Goal: Book appointment/travel/reservation

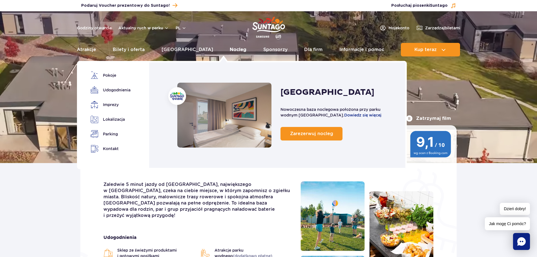
click at [230, 48] on link "Nocleg" at bounding box center [238, 50] width 17 height 14
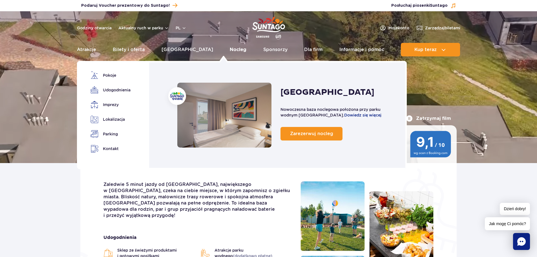
click at [230, 50] on link "Nocleg" at bounding box center [238, 50] width 17 height 14
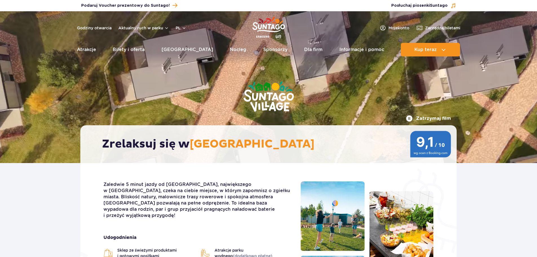
click at [230, 50] on link "Nocleg" at bounding box center [238, 50] width 17 height 14
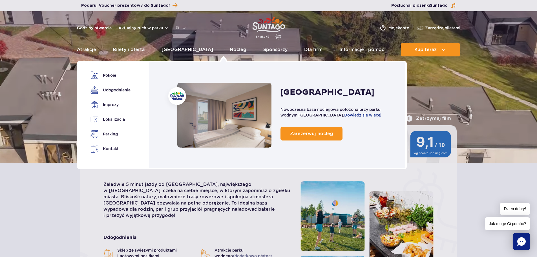
click at [219, 107] on link "Nocleg" at bounding box center [224, 115] width 94 height 65
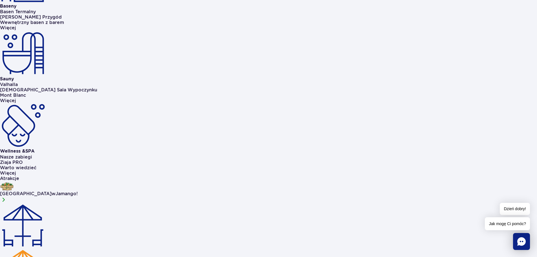
scroll to position [394, 0]
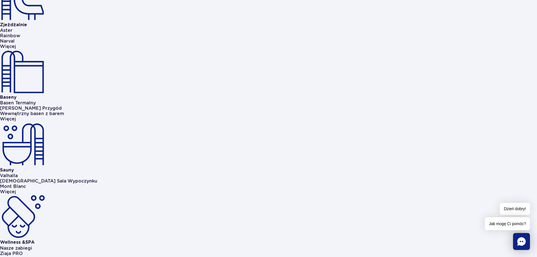
scroll to position [310, 0]
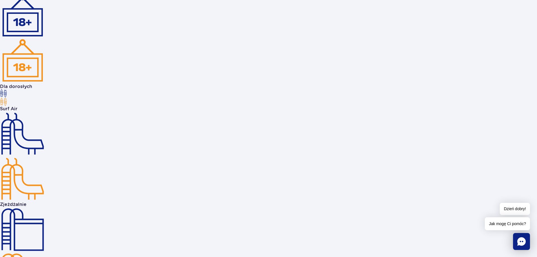
scroll to position [817, 0]
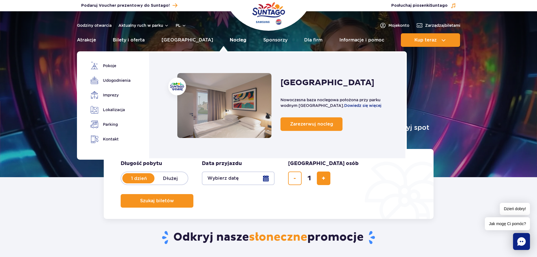
click at [230, 41] on link "Nocleg" at bounding box center [238, 40] width 17 height 14
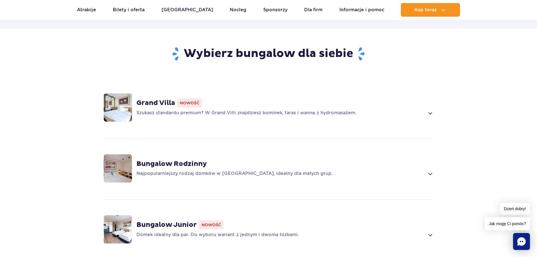
scroll to position [391, 0]
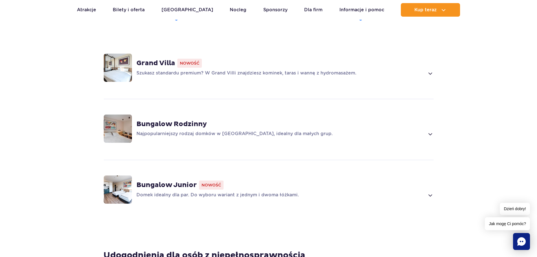
click at [304, 70] on p "Szukasz standardu premium? W Grand Villi znajdziesz kominek, taras i wannę z hy…" at bounding box center [280, 73] width 288 height 7
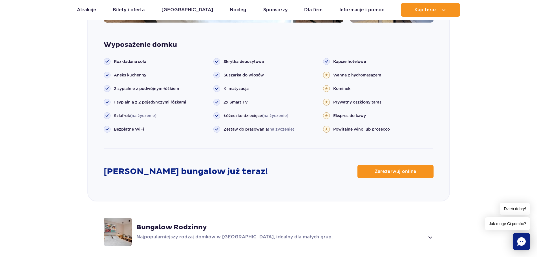
scroll to position [620, 0]
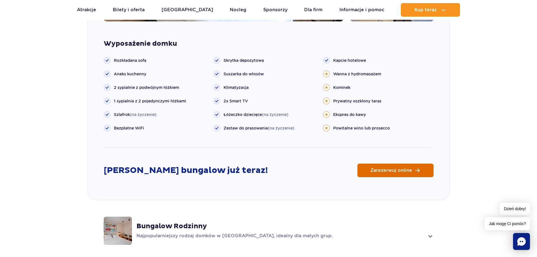
click at [420, 163] on link "Zarezerwuj online" at bounding box center [395, 170] width 76 height 14
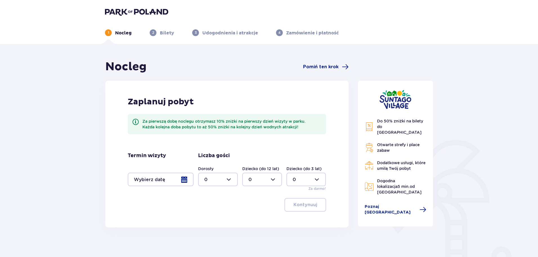
click at [189, 180] on div at bounding box center [161, 179] width 66 height 14
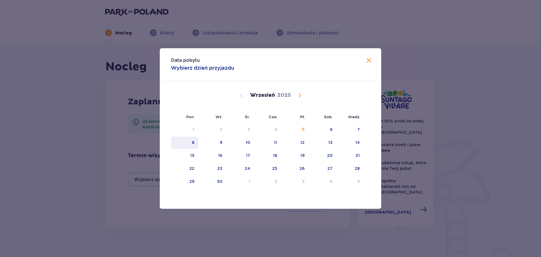
click at [193, 141] on div "8" at bounding box center [193, 142] width 3 height 6
click at [217, 142] on div "9" at bounding box center [212, 142] width 28 height 12
type input "[DATE] - [DATE]"
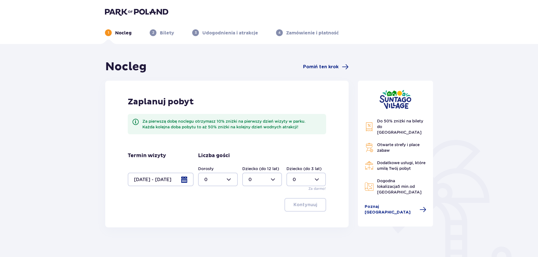
click at [229, 180] on div at bounding box center [218, 179] width 40 height 14
click at [204, 218] on span "2" at bounding box center [218, 220] width 39 height 12
type input "2"
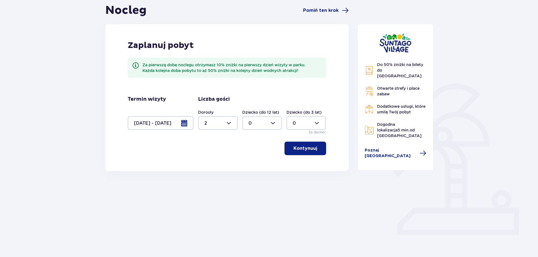
click at [319, 151] on span "button" at bounding box center [318, 148] width 7 height 7
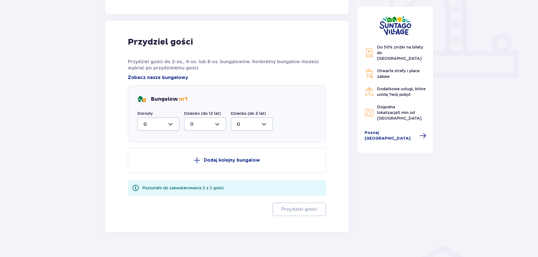
scroll to position [222, 0]
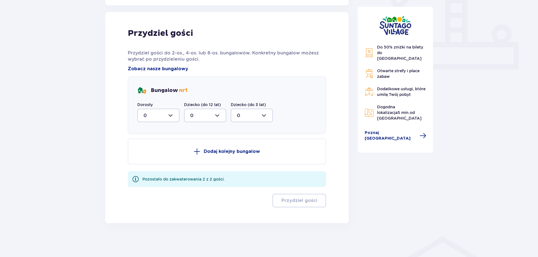
click at [165, 113] on div at bounding box center [158, 115] width 42 height 14
drag, startPoint x: 148, startPoint y: 155, endPoint x: 165, endPoint y: 161, distance: 18.6
click at [147, 155] on div "2" at bounding box center [159, 156] width 30 height 6
type input "2"
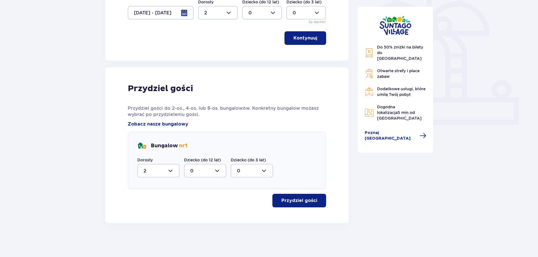
scroll to position [166, 0]
drag, startPoint x: 318, startPoint y: 204, endPoint x: 380, endPoint y: 207, distance: 62.9
click at [367, 221] on div "Nocleg Pomiń ten krok Zaplanuj pobyt Za pierwszą dobę noclegu otrzymasz 10% zni…" at bounding box center [269, 58] width 337 height 330
click at [310, 204] on button "Przydziel gości" at bounding box center [300, 200] width 54 height 14
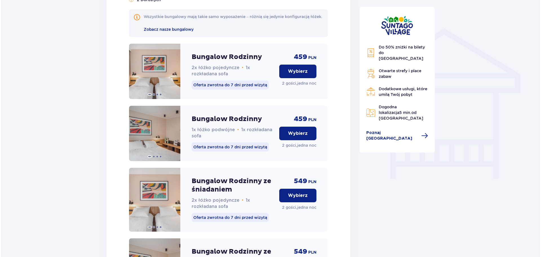
scroll to position [394, 0]
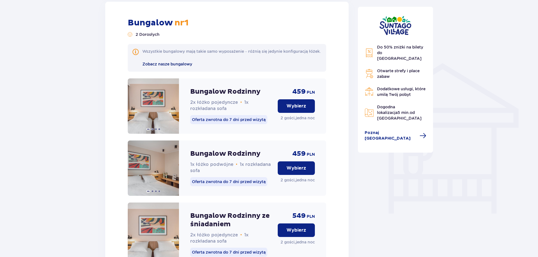
click at [161, 66] on span "Zobacz nasze bungalowy" at bounding box center [168, 64] width 50 height 5
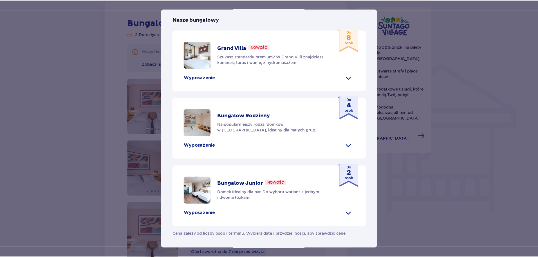
scroll to position [234, 0]
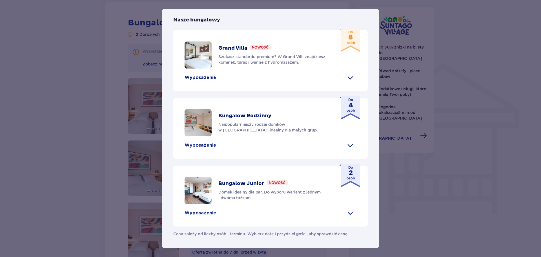
click at [453, 61] on div "[GEOGRAPHIC_DATA] [GEOGRAPHIC_DATA] to idealne miejsce dla fanów dobrej zabawy …" at bounding box center [270, 128] width 541 height 257
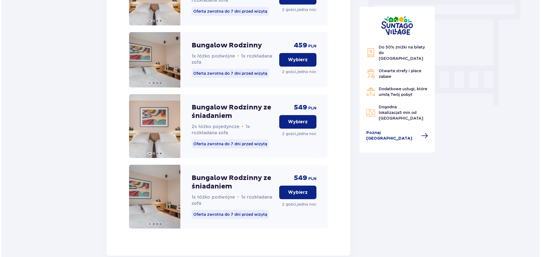
scroll to position [535, 0]
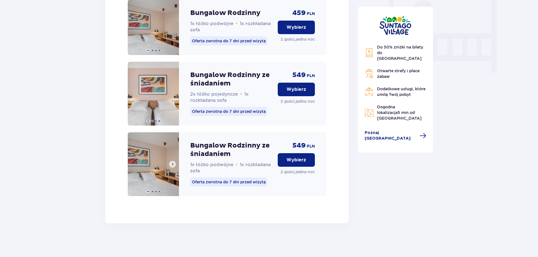
click at [173, 166] on span at bounding box center [172, 164] width 5 height 5
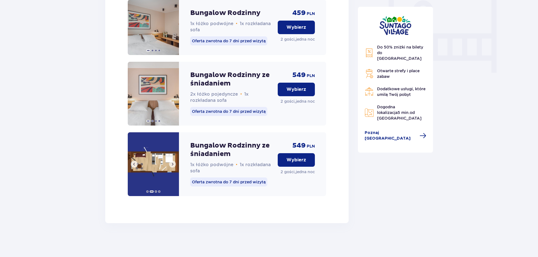
click at [174, 166] on span at bounding box center [172, 164] width 5 height 5
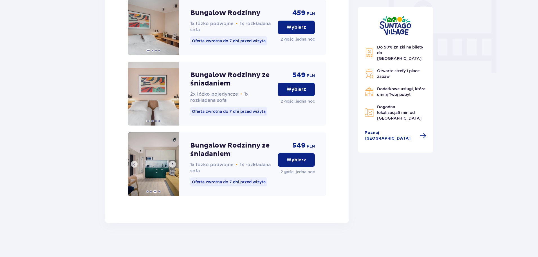
click at [173, 166] on span at bounding box center [172, 164] width 5 height 5
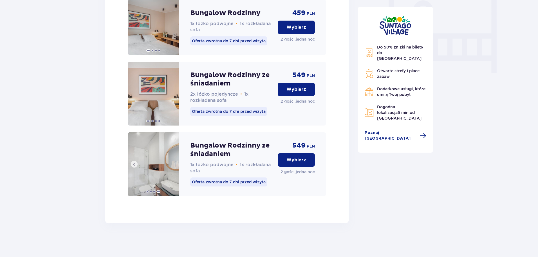
click at [173, 170] on img at bounding box center [153, 164] width 51 height 64
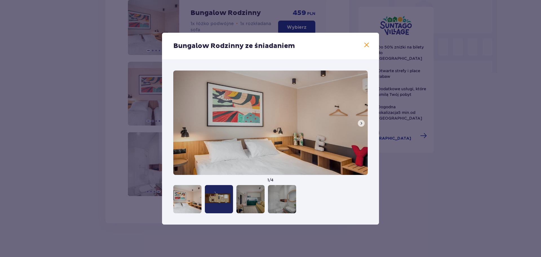
click at [429, 180] on div "Bungalow Rodzinny ze śniadaniem 1 / 4" at bounding box center [270, 128] width 541 height 257
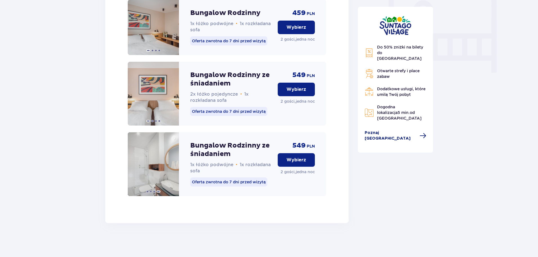
click at [384, 130] on span "Poznaj [GEOGRAPHIC_DATA]" at bounding box center [391, 135] width 52 height 11
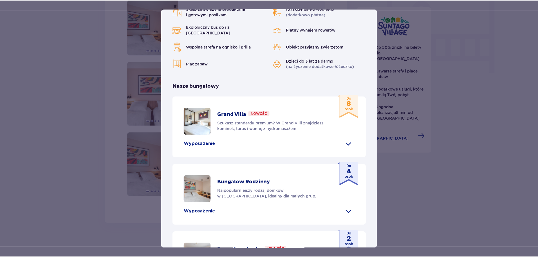
scroll to position [197, 0]
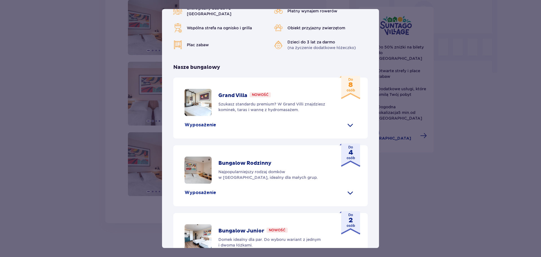
drag, startPoint x: 437, startPoint y: 202, endPoint x: 433, endPoint y: 199, distance: 4.5
click at [436, 201] on div "[GEOGRAPHIC_DATA] [GEOGRAPHIC_DATA] to idealne miejsce dla fanów dobrej zabawy …" at bounding box center [270, 128] width 541 height 257
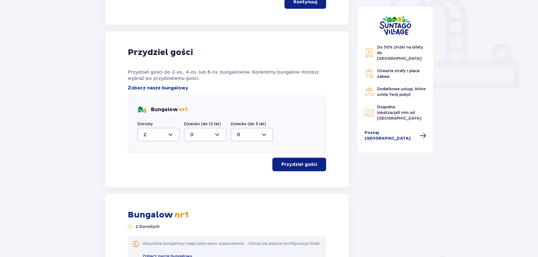
scroll to position [197, 0]
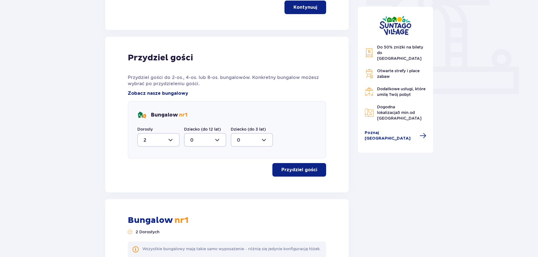
click at [165, 93] on span "Zobacz nasze bungalowy" at bounding box center [158, 93] width 61 height 6
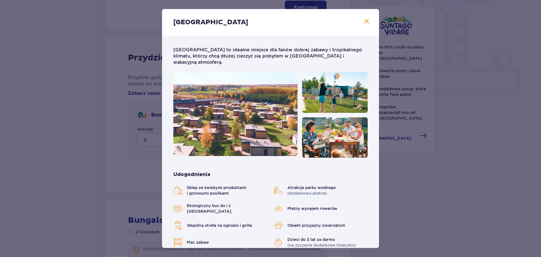
click at [81, 125] on div "[GEOGRAPHIC_DATA] [GEOGRAPHIC_DATA] to idealne miejsce dla fanów dobrej zabawy …" at bounding box center [270, 128] width 541 height 257
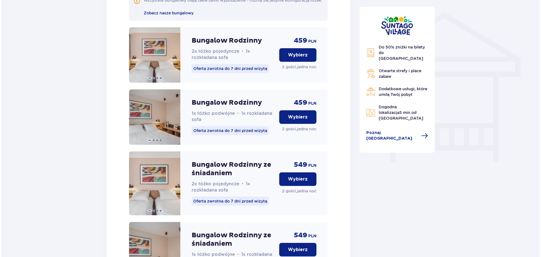
scroll to position [451, 0]
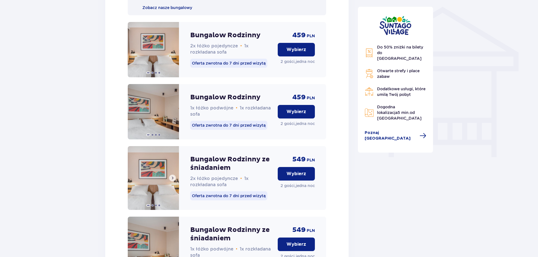
click at [173, 180] on span at bounding box center [172, 177] width 5 height 5
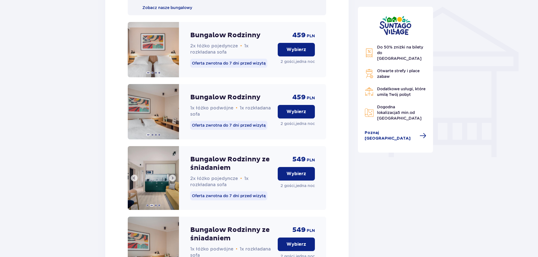
click at [173, 180] on span at bounding box center [172, 177] width 5 height 5
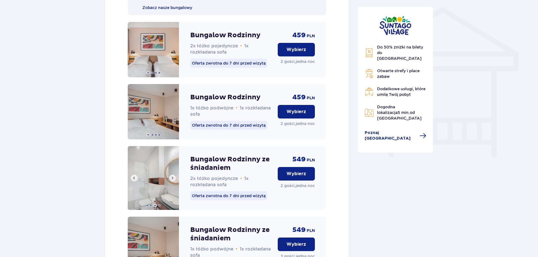
click at [173, 180] on span at bounding box center [172, 177] width 5 height 5
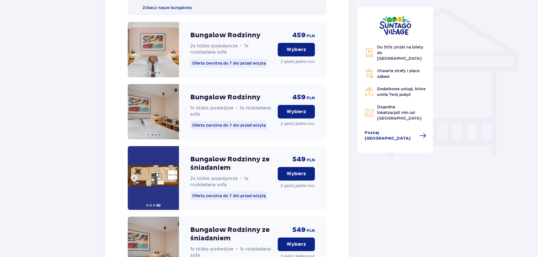
click at [156, 178] on img at bounding box center [153, 178] width 51 height 64
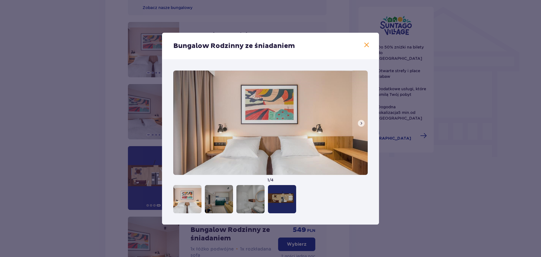
click at [68, 119] on div "Bungalow Rodzinny ze śniadaniem 1 / 4" at bounding box center [270, 128] width 541 height 257
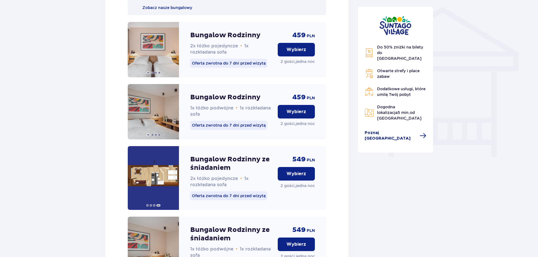
click at [392, 130] on span "Poznaj [GEOGRAPHIC_DATA]" at bounding box center [391, 135] width 52 height 11
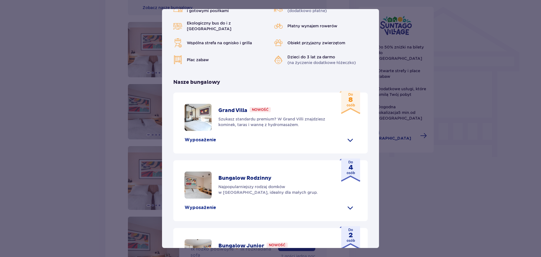
scroll to position [225, 0]
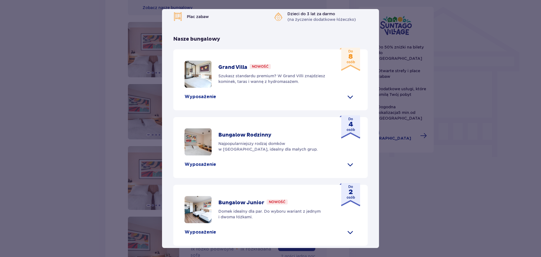
click at [202, 203] on img at bounding box center [197, 209] width 27 height 27
click at [271, 199] on div "Bungalow Junior Nowość Domek idealny dla par. Do wyboru wariant z jednym i dwom…" at bounding box center [274, 209] width 112 height 20
drag, startPoint x: 240, startPoint y: 208, endPoint x: 229, endPoint y: 212, distance: 11.5
click at [239, 208] on p "Domek idealny dla par. Do wyboru wariant z jednym i dwoma łóżkami." at bounding box center [274, 213] width 112 height 11
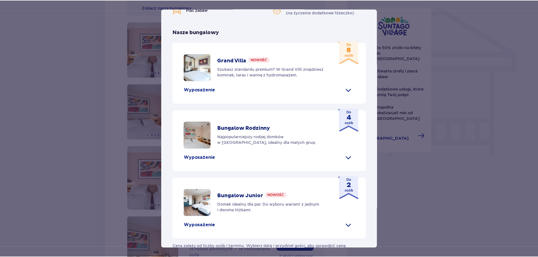
scroll to position [234, 0]
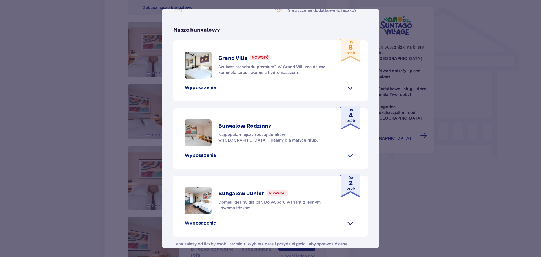
click at [445, 204] on div "[GEOGRAPHIC_DATA] [GEOGRAPHIC_DATA] to idealne miejsce dla fanów dobrej zabawy …" at bounding box center [270, 128] width 541 height 257
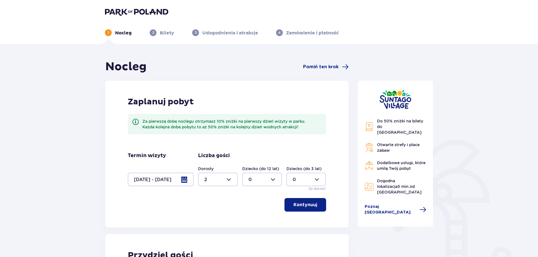
click at [169, 180] on div at bounding box center [161, 179] width 66 height 14
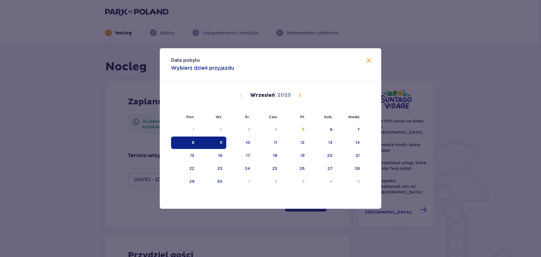
click at [192, 141] on div "8" at bounding box center [193, 142] width 3 height 6
click at [248, 141] on div "10" at bounding box center [248, 142] width 5 height 6
type input "[DATE] - [DATE]"
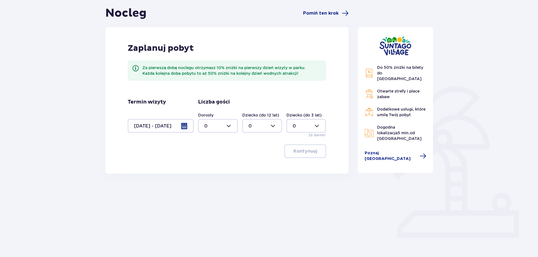
scroll to position [56, 0]
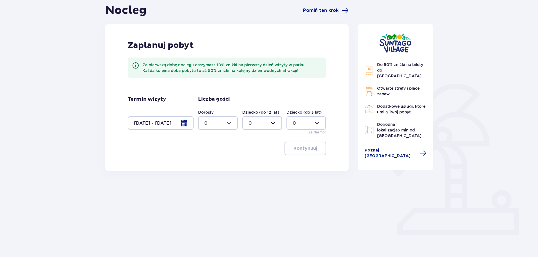
click at [224, 122] on div at bounding box center [218, 123] width 40 height 14
click at [209, 161] on div "2" at bounding box center [217, 164] width 27 height 6
type input "2"
click at [303, 152] on button "Kontynuuj" at bounding box center [306, 148] width 42 height 14
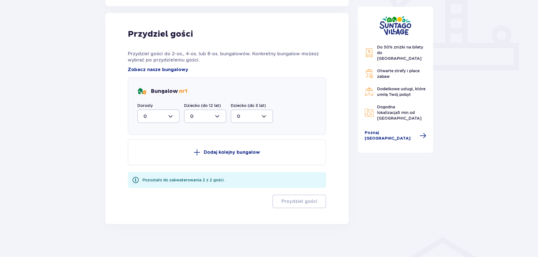
scroll to position [222, 0]
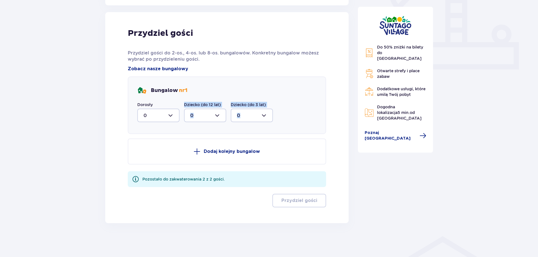
drag, startPoint x: 168, startPoint y: 117, endPoint x: 178, endPoint y: 149, distance: 33.7
click at [178, 149] on div "Przydziel gości Przydziel gości do 2-os., 4-os. lub 8-os. bungalowów. Konkretny…" at bounding box center [227, 117] width 199 height 179
click at [203, 151] on button "Dodaj kolejny bungalow" at bounding box center [227, 151] width 199 height 26
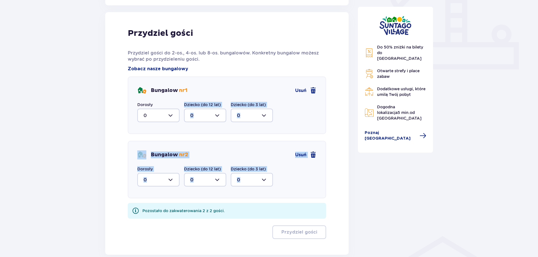
click at [111, 141] on div "Przydziel gości Przydziel gości do 2-os., 4-os. lub 8-os. bungalowów. Konkretny…" at bounding box center [227, 133] width 244 height 242
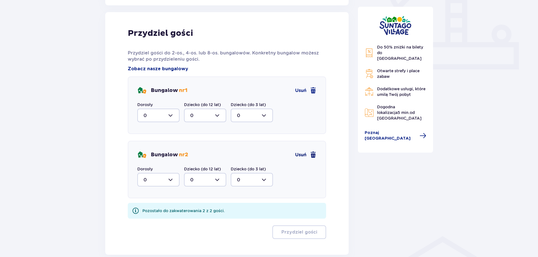
click at [298, 155] on span "Usuń" at bounding box center [300, 155] width 11 height 6
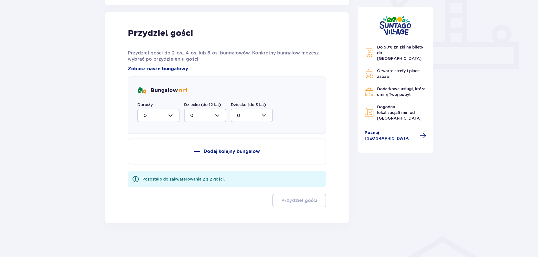
click at [141, 113] on div at bounding box center [158, 115] width 42 height 14
click at [148, 154] on div "2" at bounding box center [159, 156] width 30 height 6
type input "2"
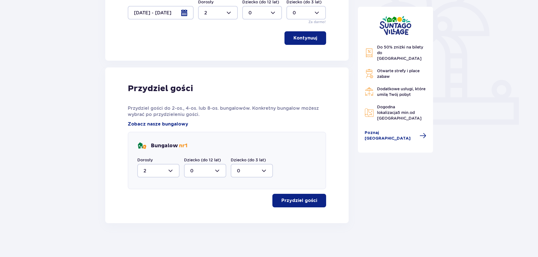
scroll to position [166, 0]
click at [313, 204] on button "Przydziel gości" at bounding box center [300, 200] width 54 height 14
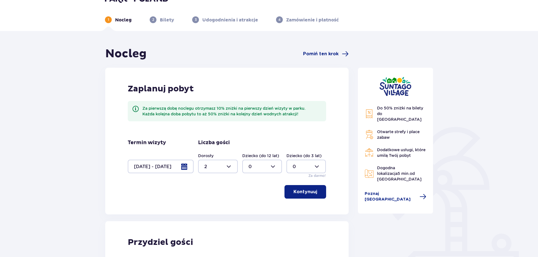
scroll to position [0, 0]
